Goal: Find specific page/section: Find specific page/section

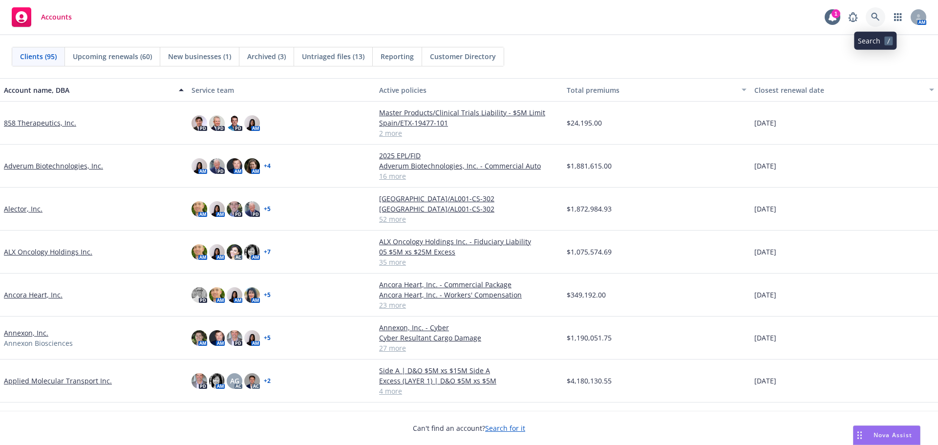
click at [878, 20] on icon at bounding box center [875, 17] width 9 height 9
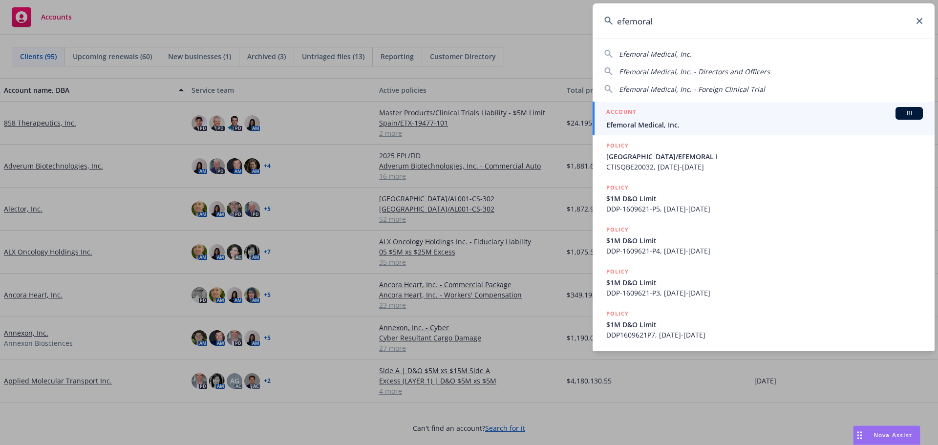
type input "efemoral"
click at [711, 117] on div "ACCOUNT BI" at bounding box center [764, 113] width 317 height 13
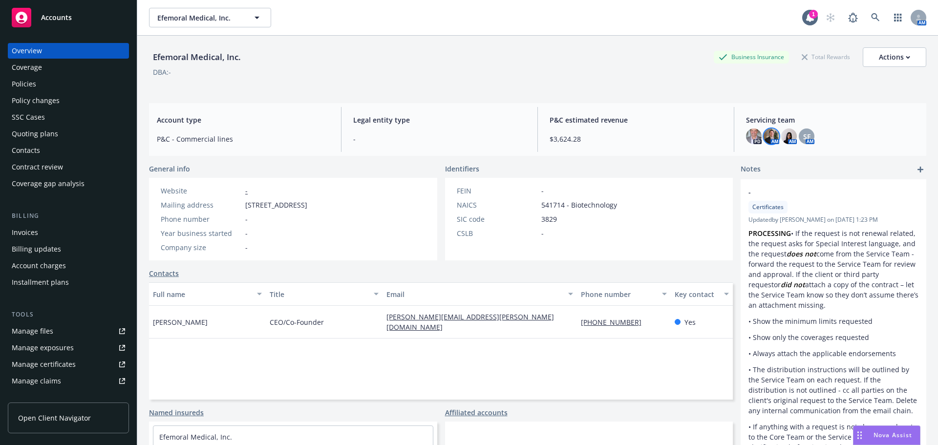
click at [766, 141] on img at bounding box center [772, 137] width 16 height 16
click at [803, 135] on span "SF" at bounding box center [806, 136] width 7 height 10
click at [57, 85] on div "Policies" at bounding box center [68, 84] width 113 height 16
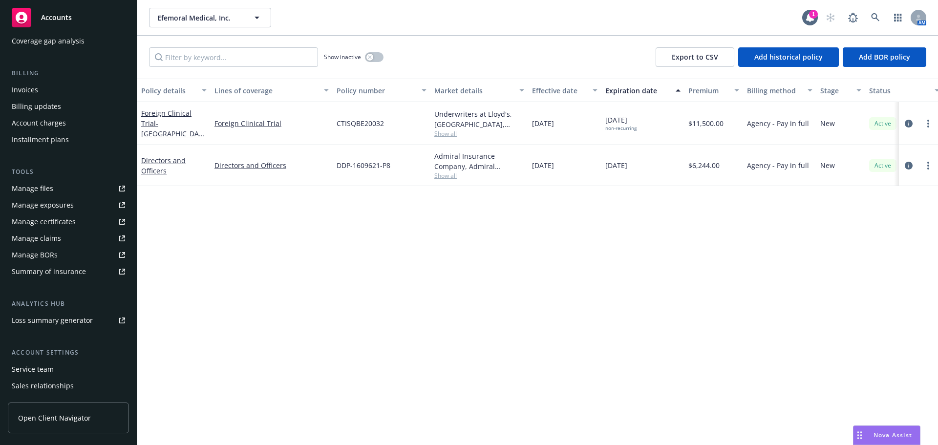
scroll to position [192, 0]
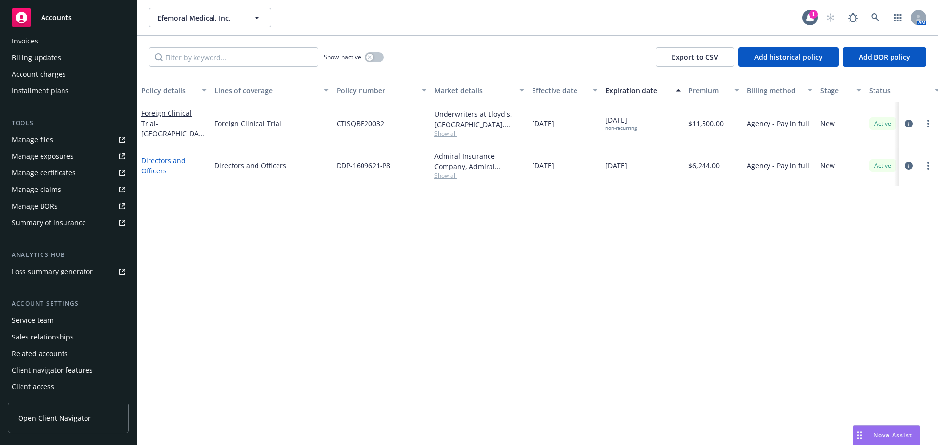
click at [169, 160] on link "Directors and Officers" at bounding box center [163, 166] width 44 height 20
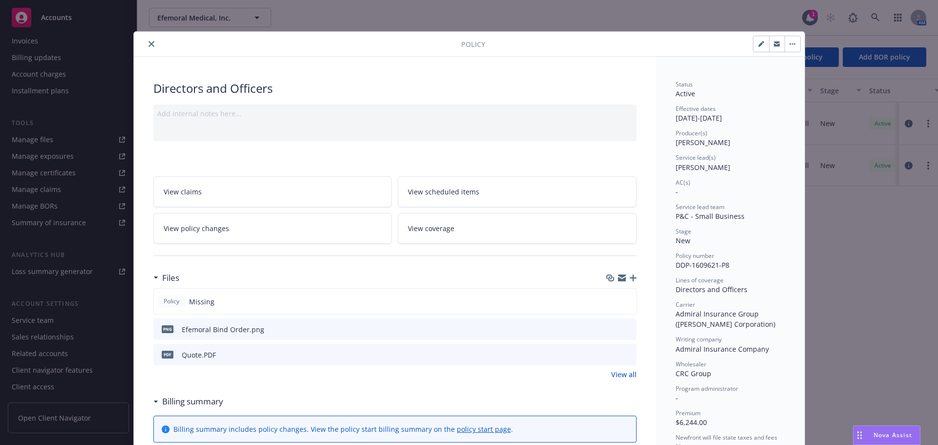
click at [149, 43] on icon "close" at bounding box center [152, 44] width 6 height 6
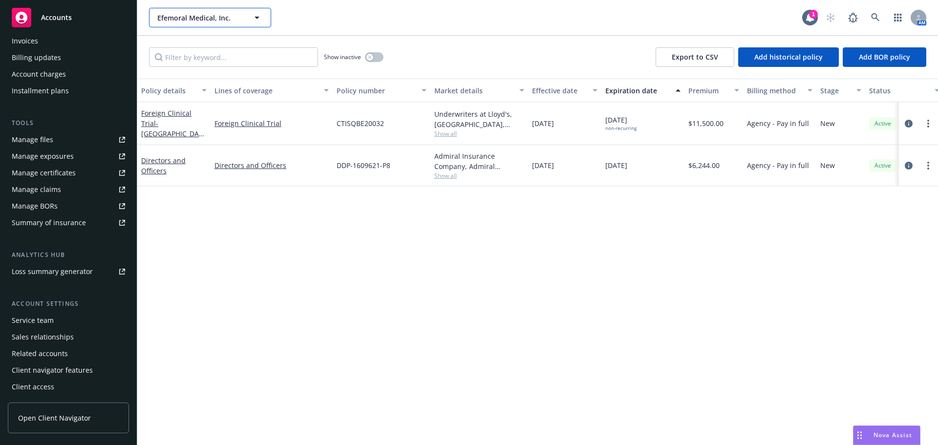
click at [222, 16] on span "Efemoral Medical, Inc." at bounding box center [199, 18] width 85 height 10
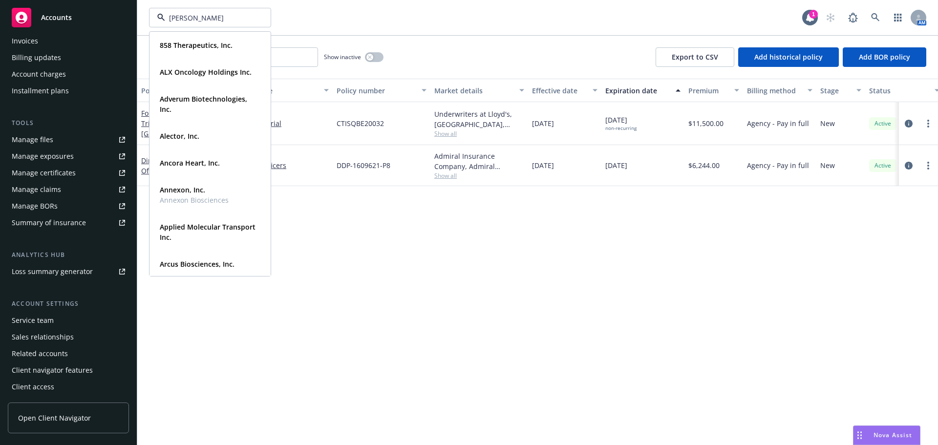
type input "stand"
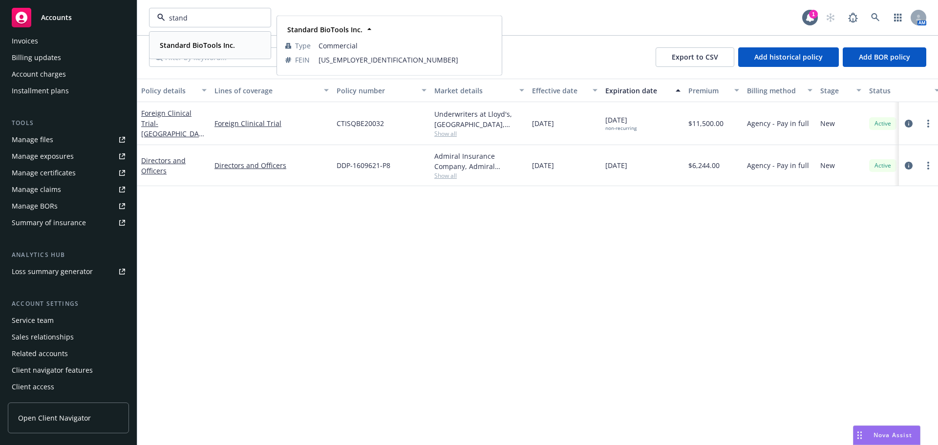
click at [226, 40] on span "Standard BioTools Inc." at bounding box center [197, 45] width 75 height 10
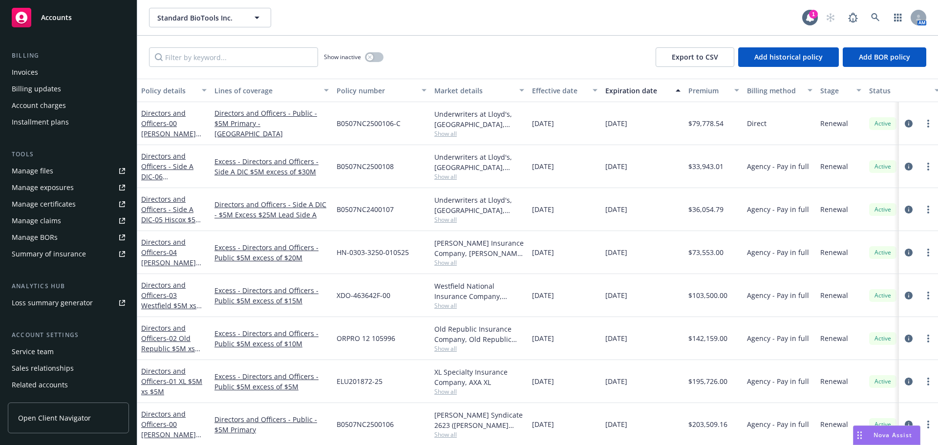
scroll to position [143, 0]
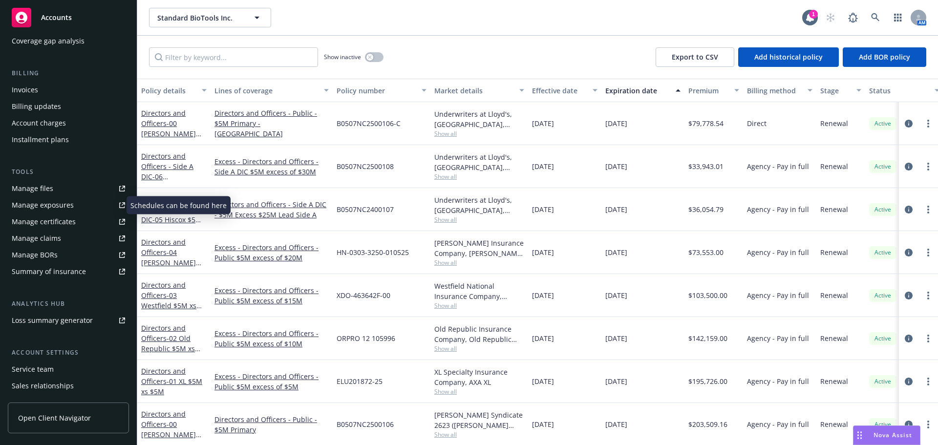
click at [64, 203] on div "Manage exposures" at bounding box center [43, 205] width 62 height 16
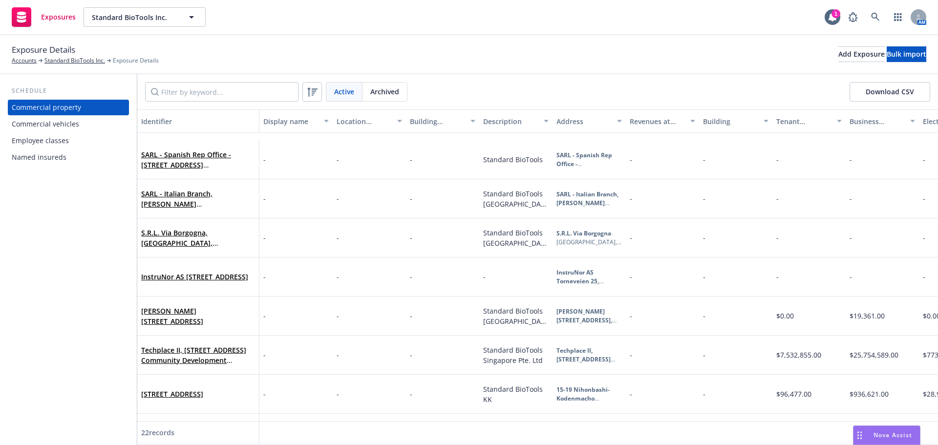
scroll to position [195, 0]
